Goal: Transaction & Acquisition: Obtain resource

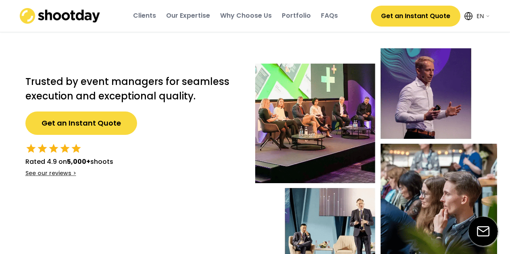
select select ""en""
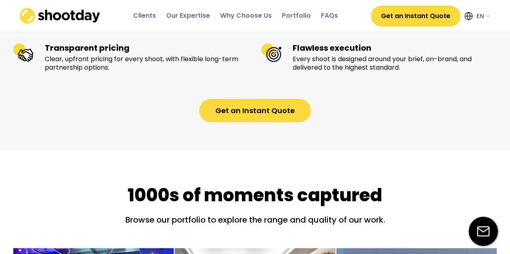
scroll to position [1008, 0]
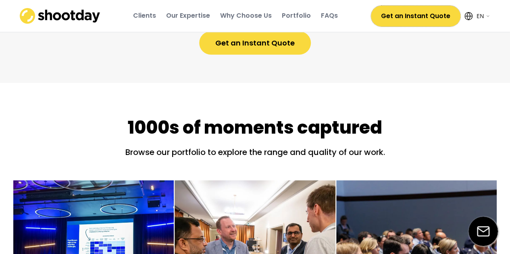
click at [424, 22] on button "Get an Instant Quote" at bounding box center [416, 16] width 90 height 21
